Goal: Transaction & Acquisition: Purchase product/service

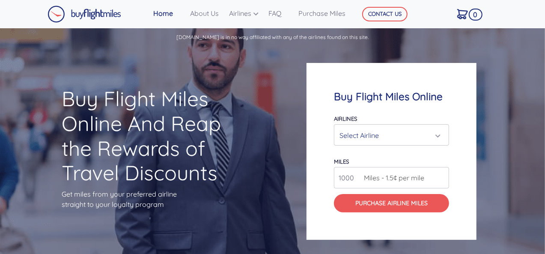
click at [383, 133] on div "Select Airline" at bounding box center [389, 135] width 99 height 16
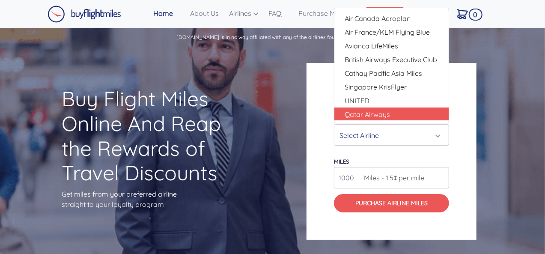
click at [376, 112] on span "Qatar Airways" at bounding box center [367, 114] width 45 height 10
select select "Qatar Airways"
type input "10000"
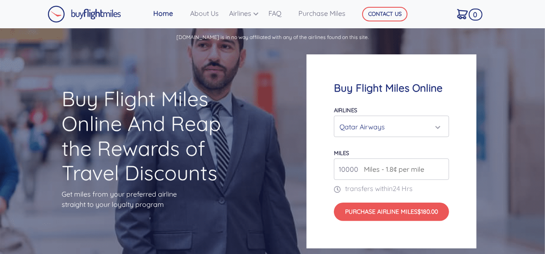
click at [415, 172] on span "Miles - 1.8¢ per mile" at bounding box center [392, 169] width 65 height 10
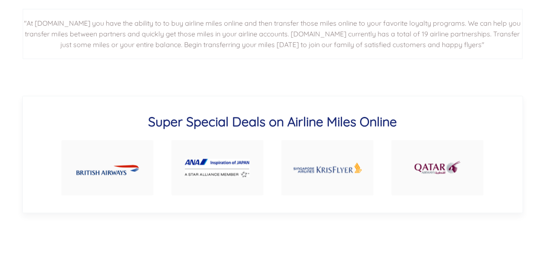
scroll to position [380, 0]
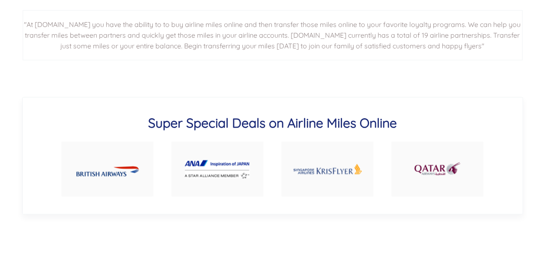
click at [444, 172] on img at bounding box center [438, 169] width 48 height 23
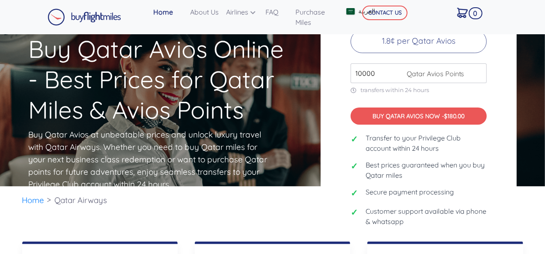
click at [478, 73] on input "10000" at bounding box center [419, 73] width 136 height 20
click at [460, 46] on p "1.8¢ per Qatar Avios" at bounding box center [419, 41] width 136 height 23
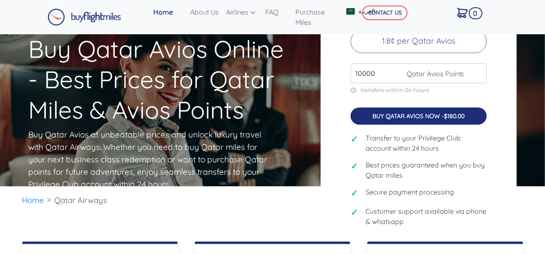
click at [456, 119] on span "$180.00" at bounding box center [454, 116] width 21 height 8
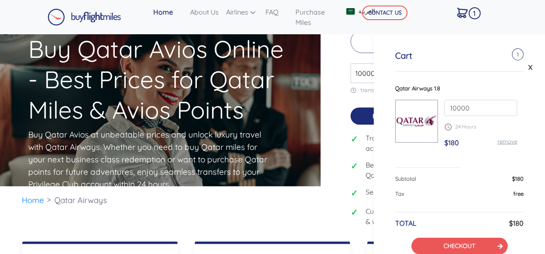
scroll to position [45, 0]
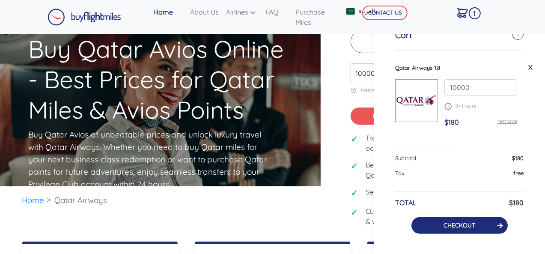
click at [468, 229] on button "CHECKOUT" at bounding box center [460, 225] width 96 height 17
click at [462, 224] on link "CHECKOUT" at bounding box center [460, 225] width 32 height 8
